Goal: Find specific page/section: Find specific page/section

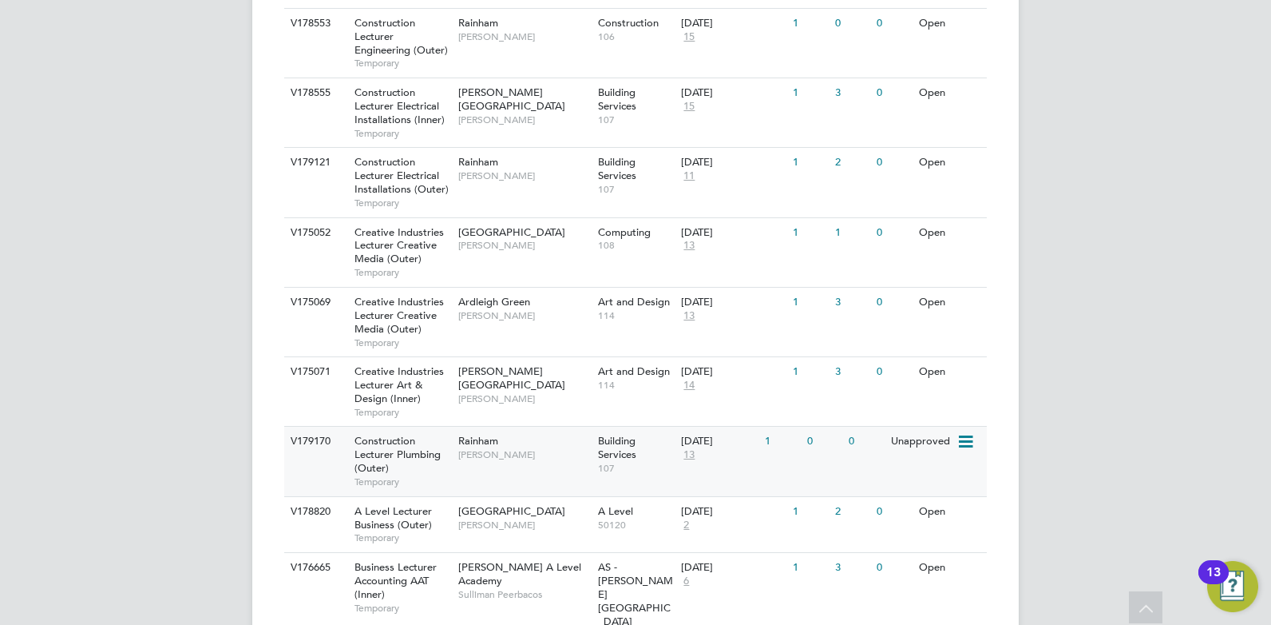
scroll to position [639, 0]
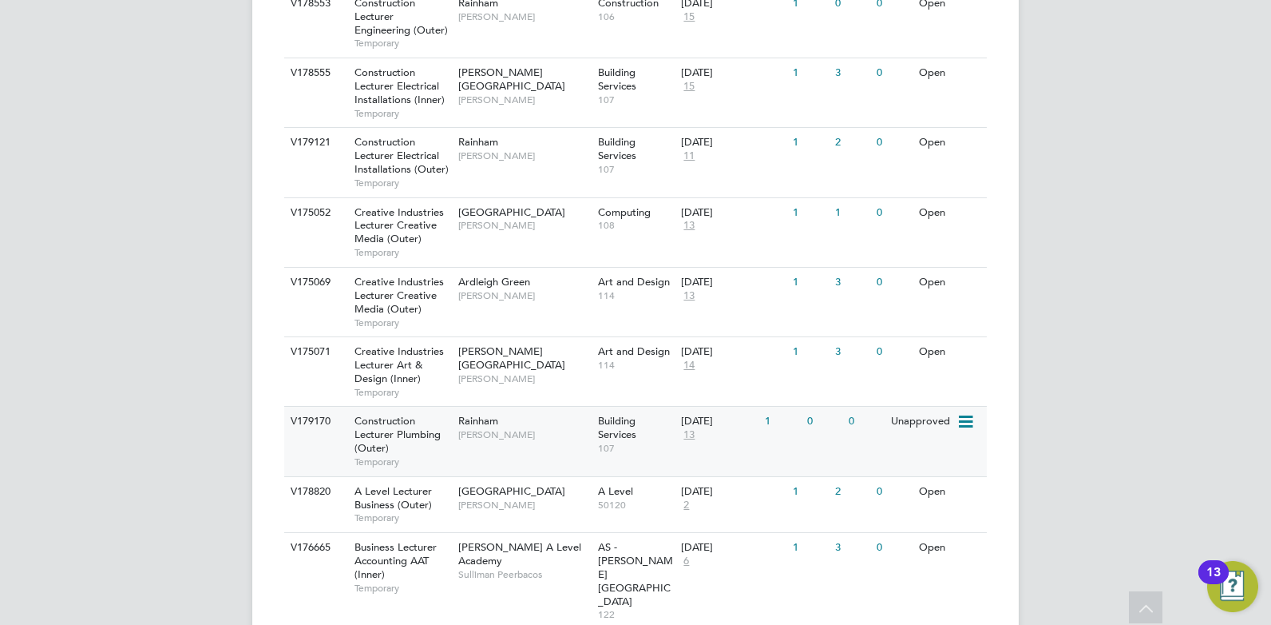
click at [506, 442] on div "Rainham [PERSON_NAME]" at bounding box center [524, 428] width 140 height 42
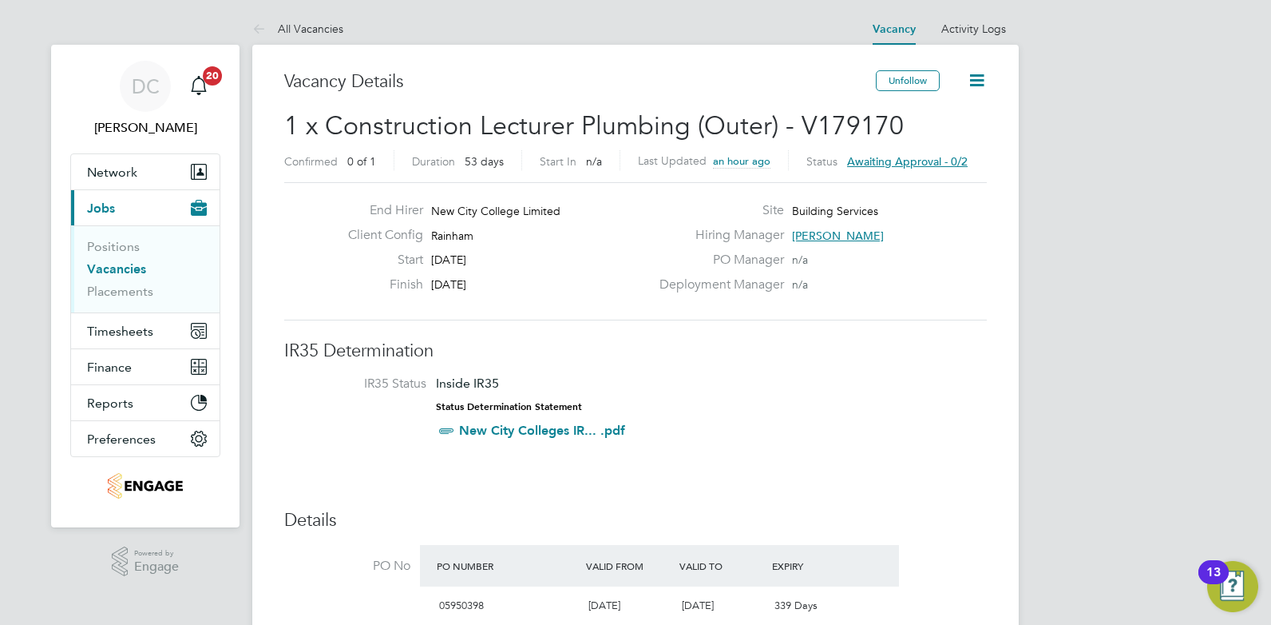
click at [914, 162] on span "Awaiting approval - 0/2" at bounding box center [907, 161] width 121 height 14
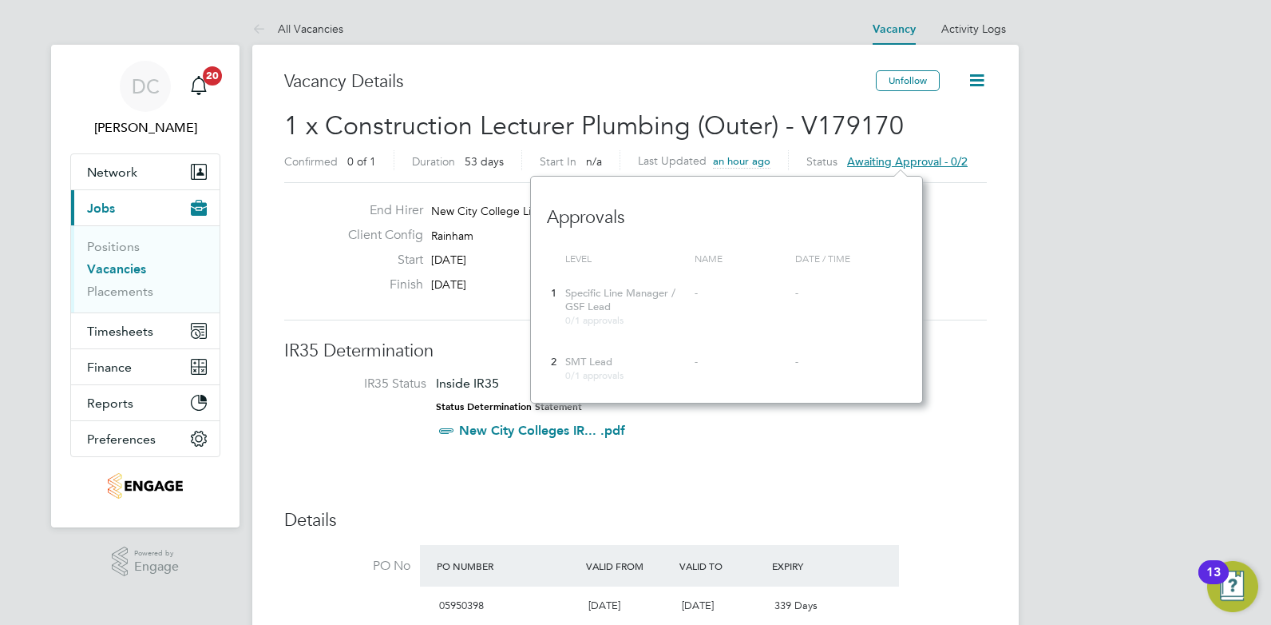
scroll to position [228, 392]
click at [985, 252] on div "Site Building Services Hiring Manager Ian Rist PO Manager n/a Deployment Manage…" at bounding box center [821, 251] width 343 height 98
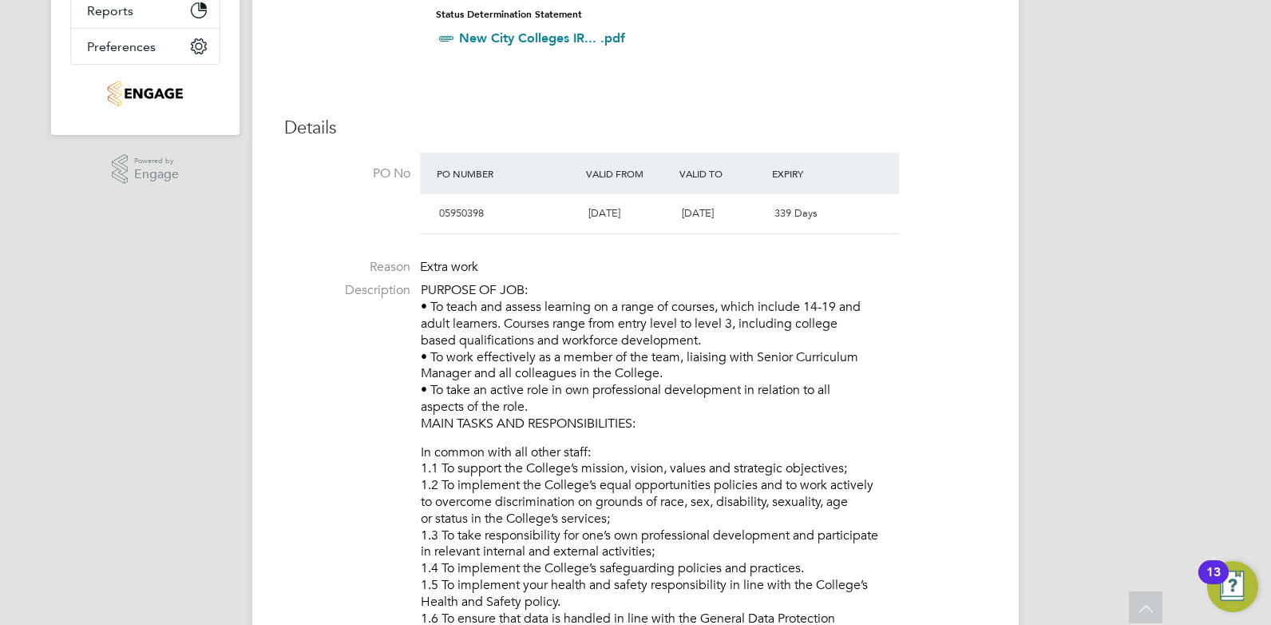
scroll to position [0, 0]
